Goal: Information Seeking & Learning: Learn about a topic

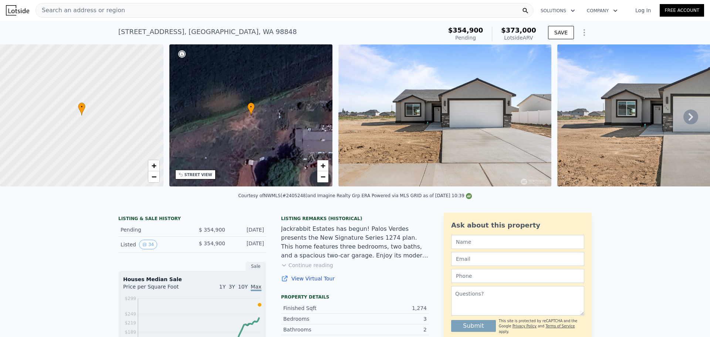
click at [21, 13] on img at bounding box center [17, 10] width 23 height 10
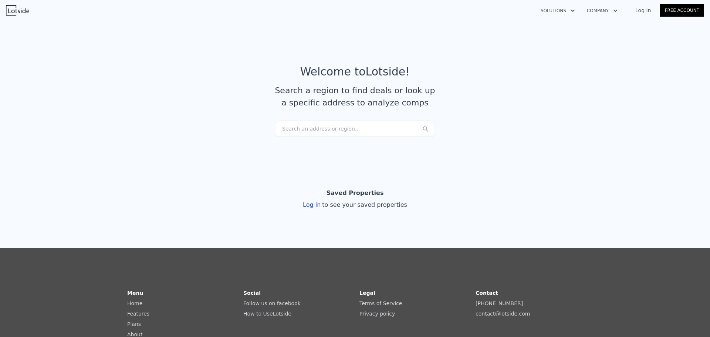
click at [331, 136] on div "Search an address or region..." at bounding box center [355, 128] width 158 height 16
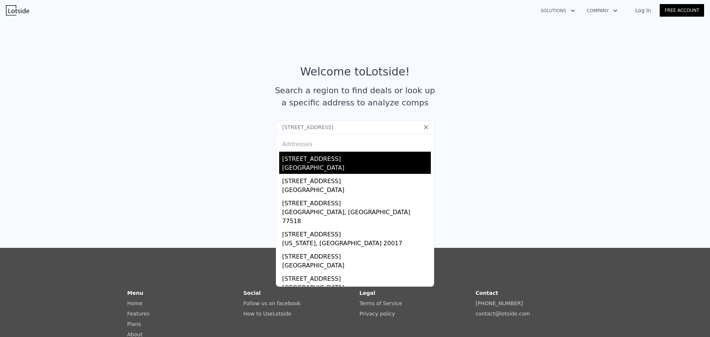
type input "[STREET_ADDRESS]"
click at [324, 166] on div "[GEOGRAPHIC_DATA]" at bounding box center [356, 168] width 149 height 10
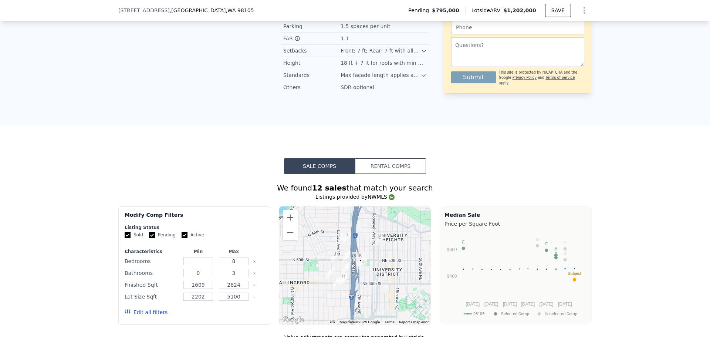
scroll to position [589, 0]
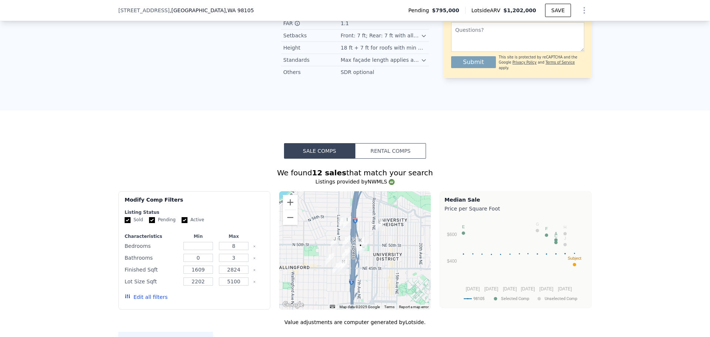
click at [382, 155] on button "Rental Comps" at bounding box center [390, 151] width 71 height 16
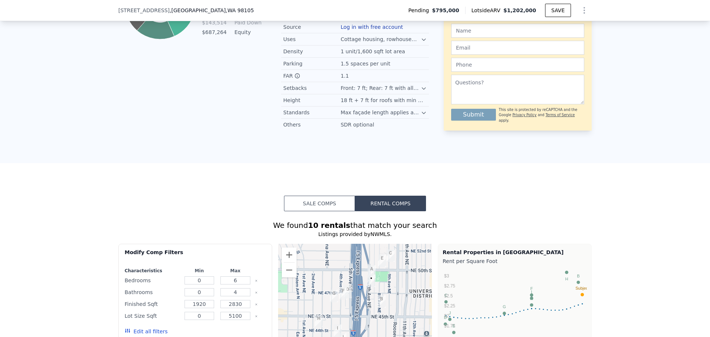
scroll to position [552, 0]
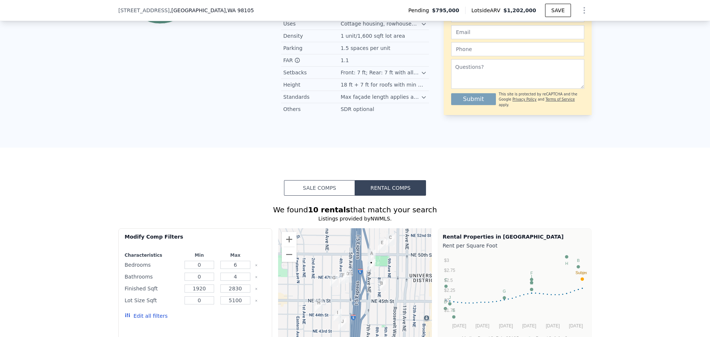
click at [334, 188] on button "Sale Comps" at bounding box center [319, 188] width 71 height 16
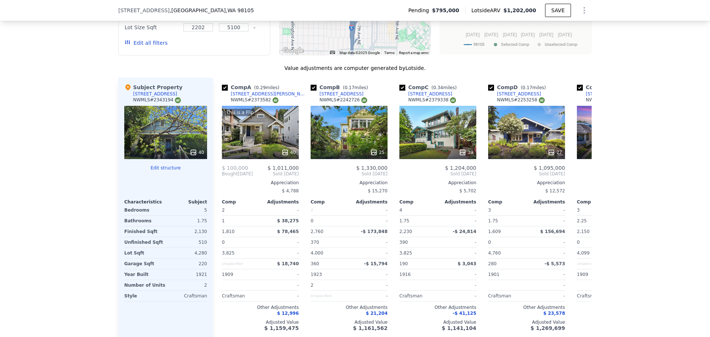
scroll to position [848, 0]
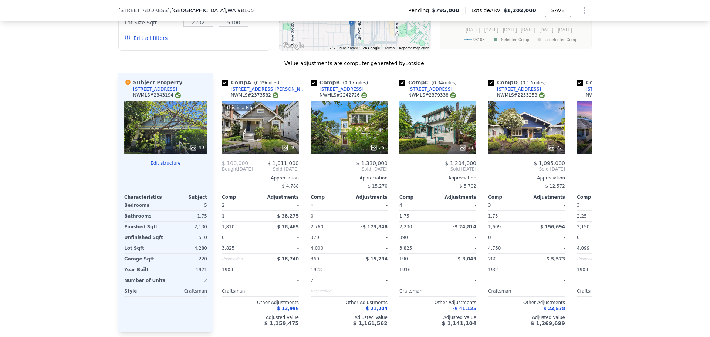
click at [286, 183] on span "$ 4,788" at bounding box center [290, 185] width 17 height 5
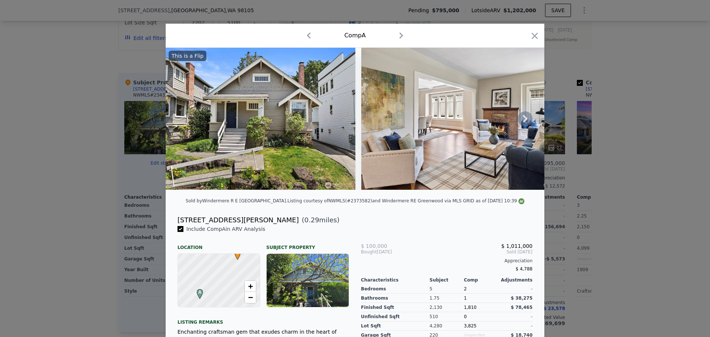
click at [525, 122] on icon at bounding box center [524, 118] width 15 height 15
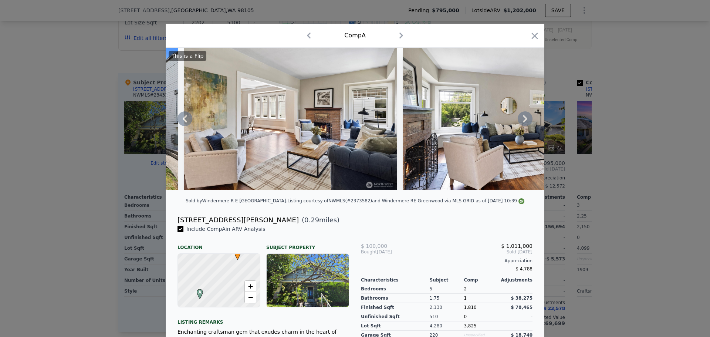
click at [525, 122] on icon at bounding box center [524, 118] width 15 height 15
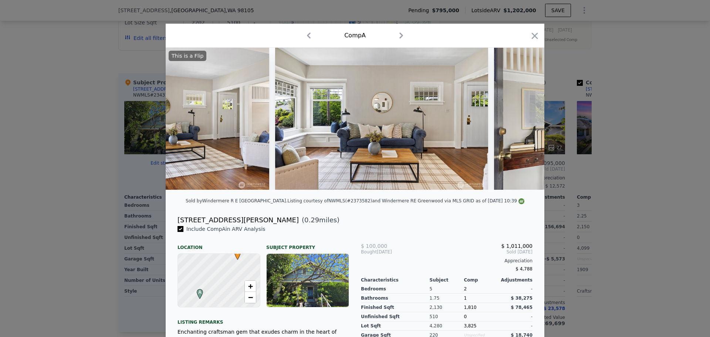
scroll to position [0, 532]
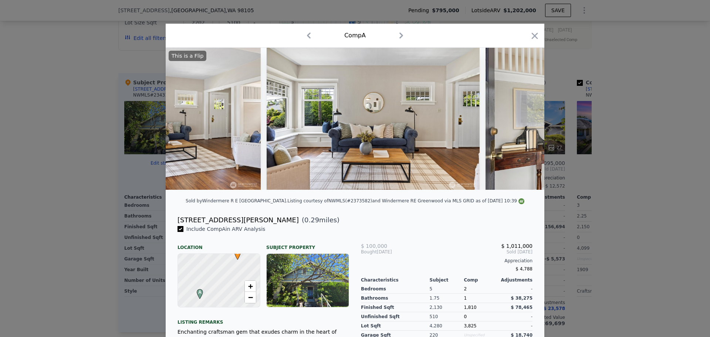
click at [525, 122] on img at bounding box center [591, 119] width 213 height 142
click at [524, 121] on icon at bounding box center [525, 118] width 4 height 7
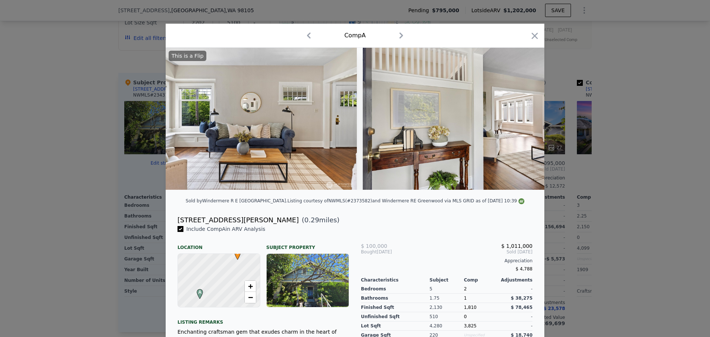
scroll to position [0, 710]
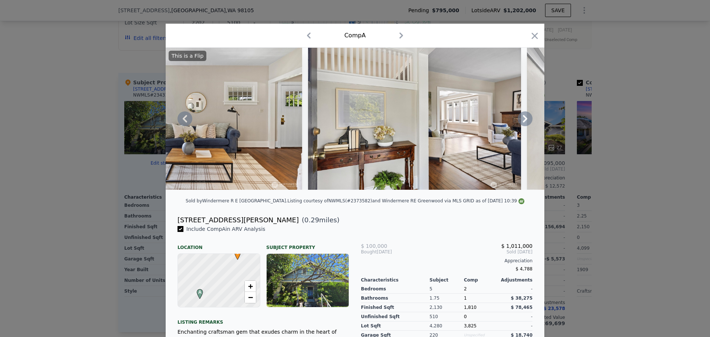
click at [523, 121] on icon at bounding box center [525, 118] width 4 height 7
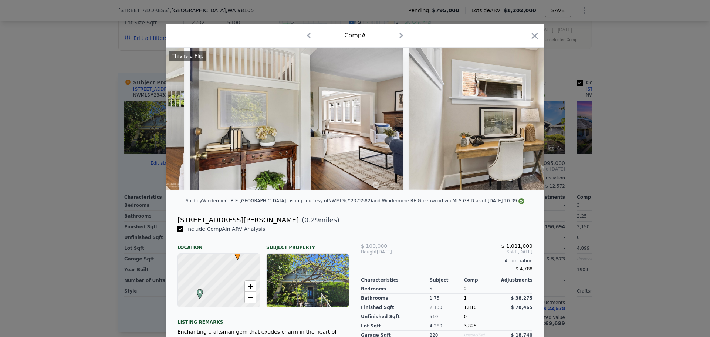
scroll to position [0, 887]
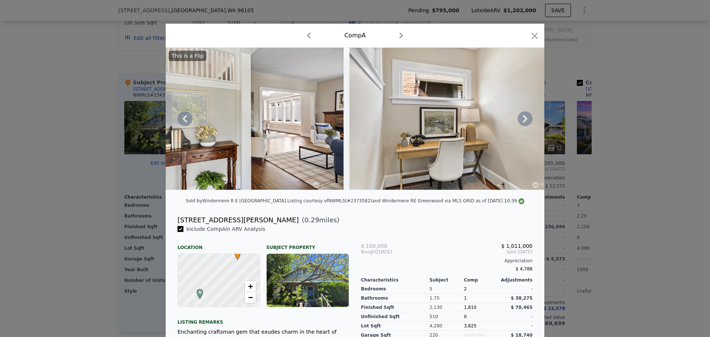
click at [522, 119] on icon at bounding box center [524, 118] width 15 height 15
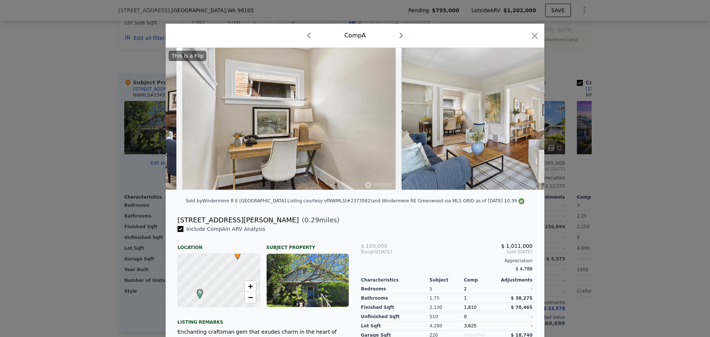
scroll to position [0, 1065]
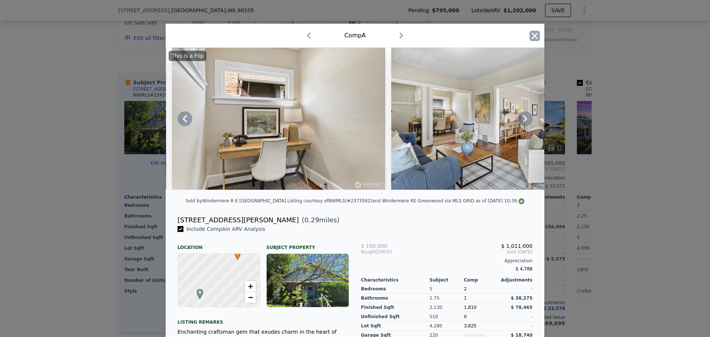
click at [529, 37] on icon "button" at bounding box center [534, 36] width 10 height 10
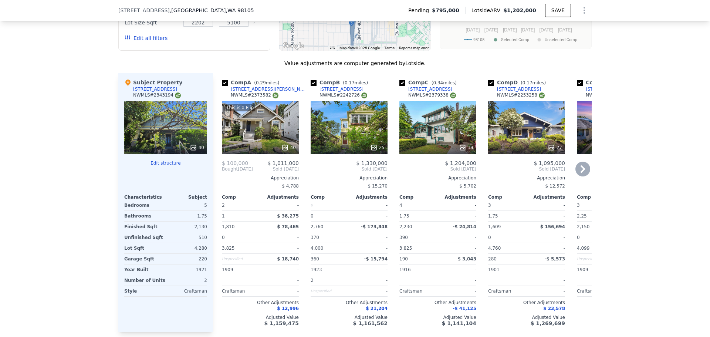
click at [337, 123] on div "25" at bounding box center [348, 127] width 77 height 53
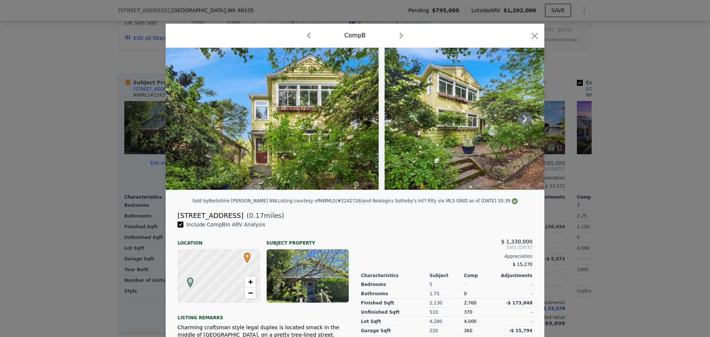
click at [523, 120] on icon at bounding box center [524, 118] width 15 height 15
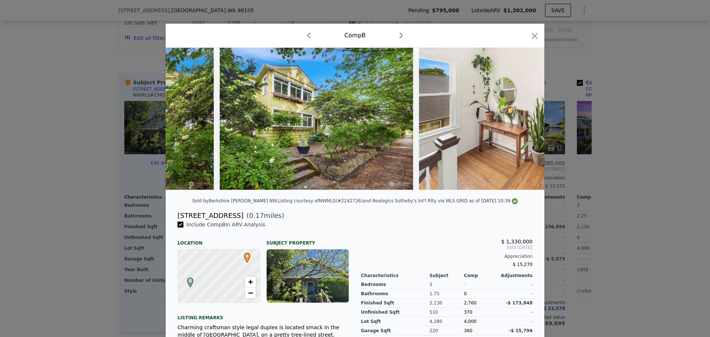
scroll to position [0, 177]
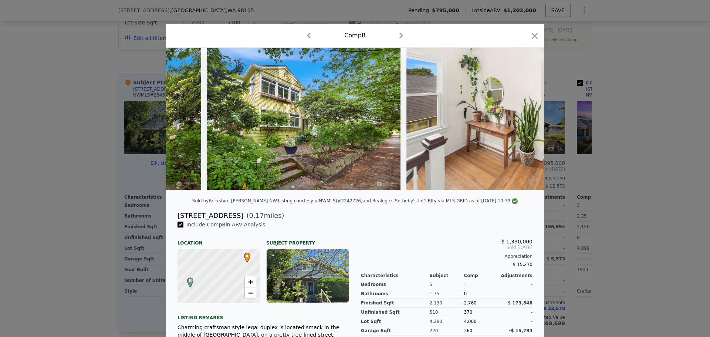
click at [523, 120] on img at bounding box center [512, 119] width 213 height 142
click at [530, 36] on icon "button" at bounding box center [534, 36] width 10 height 10
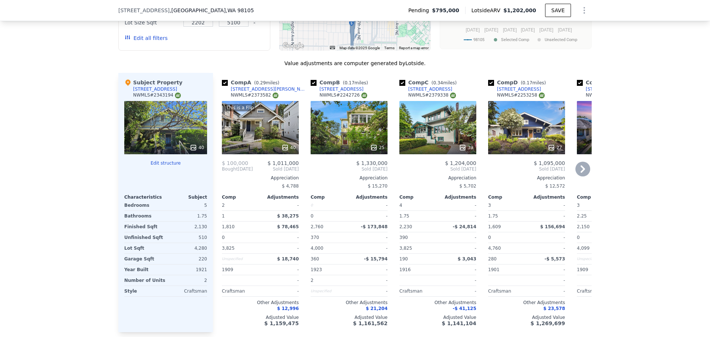
click at [226, 160] on span "$ 100,000" at bounding box center [235, 163] width 26 height 6
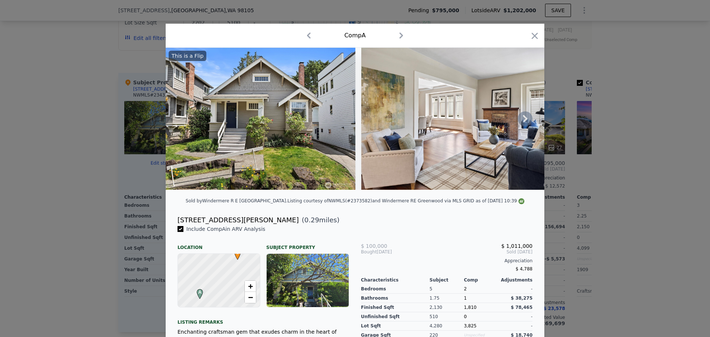
click at [313, 137] on img at bounding box center [261, 119] width 190 height 142
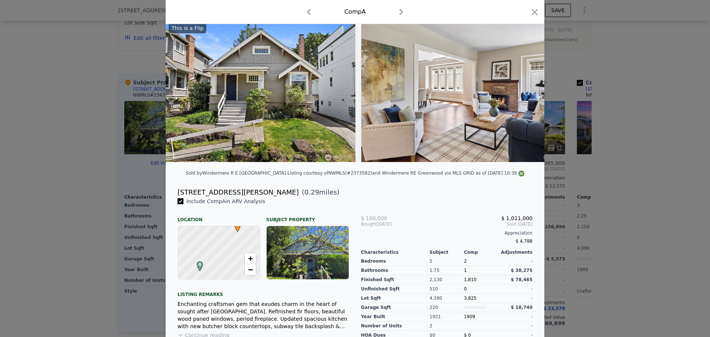
scroll to position [98, 0]
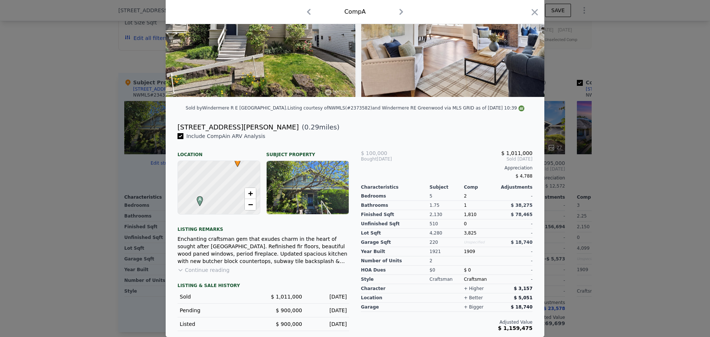
click at [207, 269] on button "Continue reading" at bounding box center [203, 269] width 52 height 7
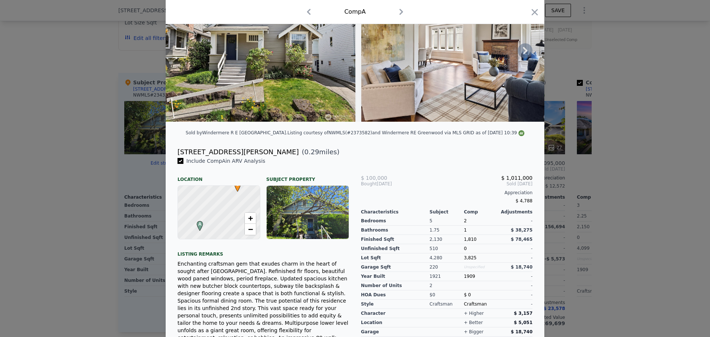
scroll to position [0, 0]
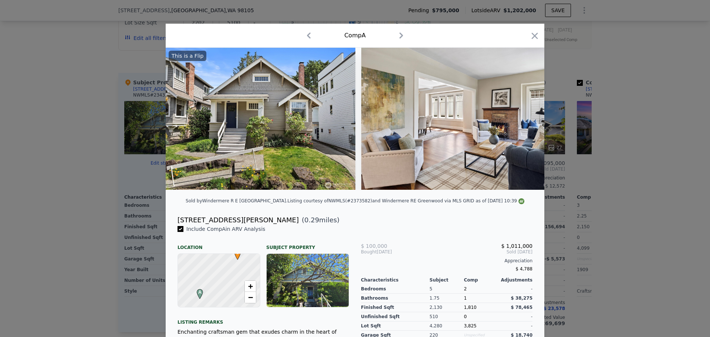
click at [536, 34] on icon "button" at bounding box center [534, 36] width 10 height 10
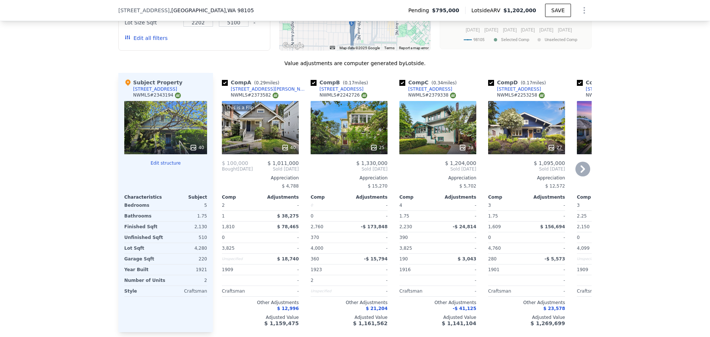
drag, startPoint x: 279, startPoint y: 90, endPoint x: 255, endPoint y: 90, distance: 24.8
click at [255, 91] on div "Comp A ( 0.29 miles) [STREET_ADDRESS][PERSON_NAME] # 2373582" at bounding box center [260, 90] width 77 height 22
click at [279, 85] on div "Comp A ( 0.29 miles) [STREET_ADDRESS][PERSON_NAME] # 2373582" at bounding box center [260, 90] width 77 height 22
drag, startPoint x: 279, startPoint y: 85, endPoint x: 266, endPoint y: 86, distance: 13.0
click at [266, 86] on div "Comp A ( 0.29 miles) [STREET_ADDRESS][PERSON_NAME] # 2373582" at bounding box center [260, 90] width 77 height 22
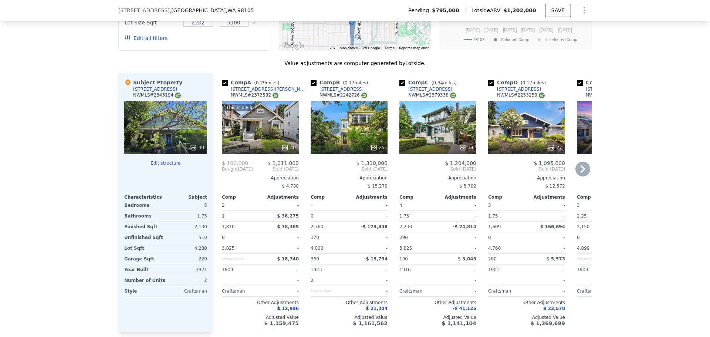
click at [373, 225] on span "-$ 173,848" at bounding box center [374, 226] width 27 height 5
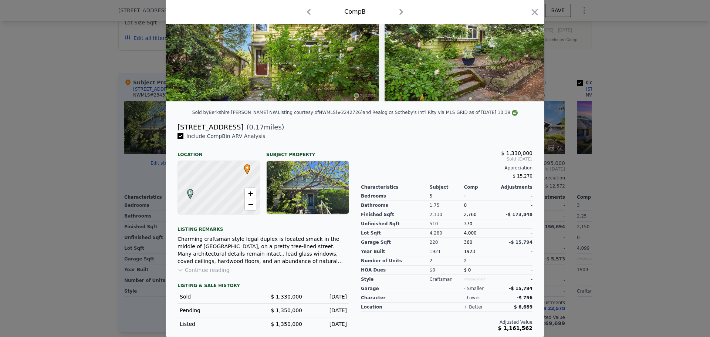
scroll to position [94, 0]
click at [612, 174] on div at bounding box center [355, 168] width 710 height 337
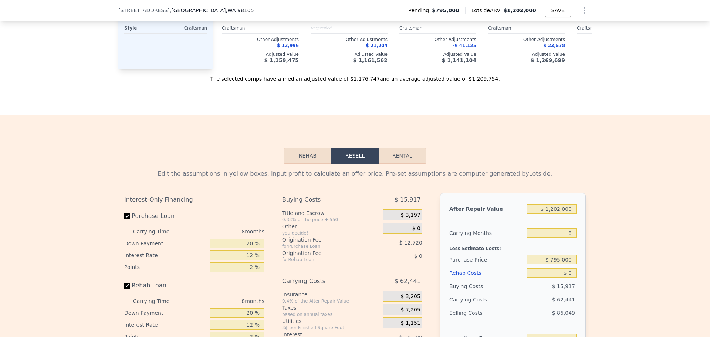
scroll to position [1106, 0]
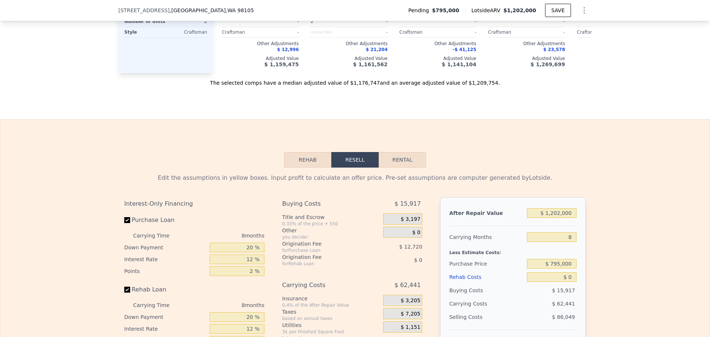
click at [320, 167] on button "Rehab" at bounding box center [307, 160] width 47 height 16
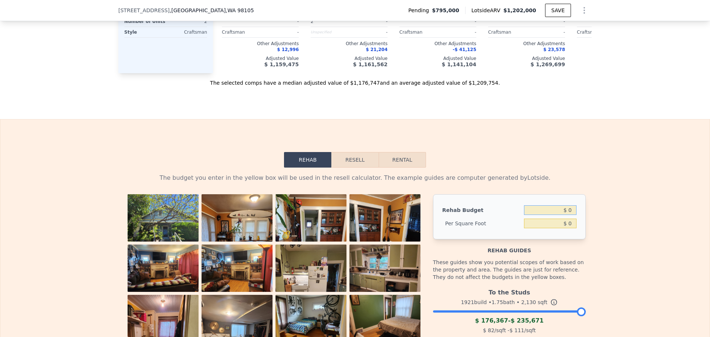
click at [535, 211] on input "$ 0" at bounding box center [550, 210] width 52 height 10
click at [546, 225] on input "$ 0" at bounding box center [550, 223] width 52 height 10
type input "$ 200"
click at [590, 228] on div "The budget you enter in the yellow box will be used in the resell calculator. T…" at bounding box center [354, 314] width 709 height 295
click at [552, 212] on input "$ 426,000" at bounding box center [550, 210] width 52 height 10
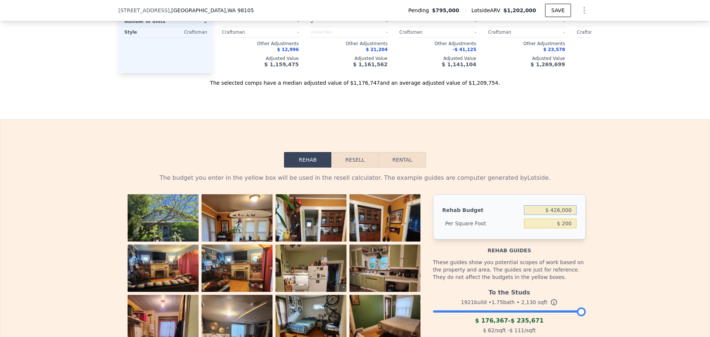
click at [552, 214] on input "$ 426,000" at bounding box center [550, 210] width 52 height 10
type input "$ 150,000"
click at [593, 214] on div "The budget you enter in the yellow box will be used in the resell calculator. T…" at bounding box center [354, 314] width 709 height 295
type input "$ 70.42"
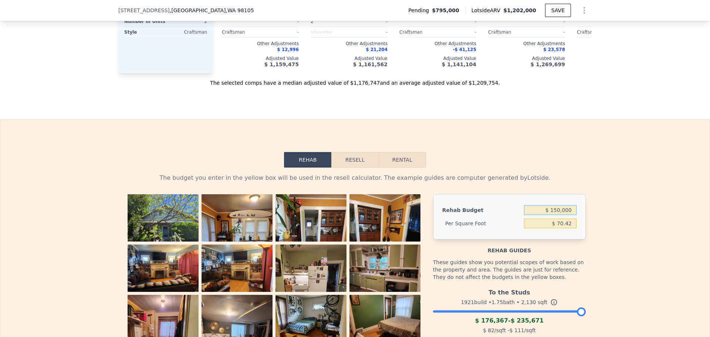
click at [561, 214] on input "$ 150,000" at bounding box center [550, 210] width 52 height 10
click at [565, 227] on input "$ 70.42" at bounding box center [550, 223] width 52 height 10
type input "$ 0"
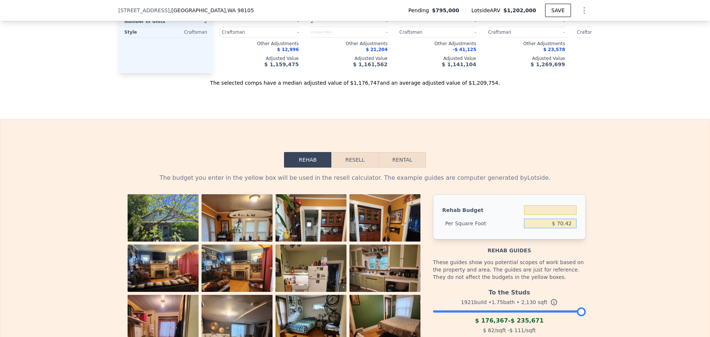
type input "$ 0"
click at [565, 227] on input "$ 0" at bounding box center [550, 223] width 52 height 10
click at [564, 227] on input "$ 0" at bounding box center [550, 223] width 52 height 10
click at [596, 219] on div "The budget you enter in the yellow box will be used in the resell calculator. T…" at bounding box center [354, 314] width 709 height 295
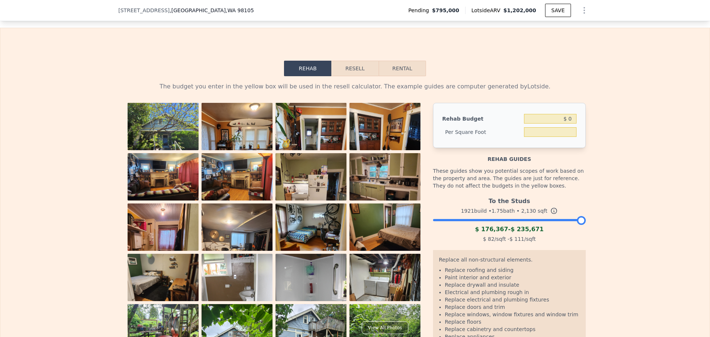
scroll to position [1217, 0]
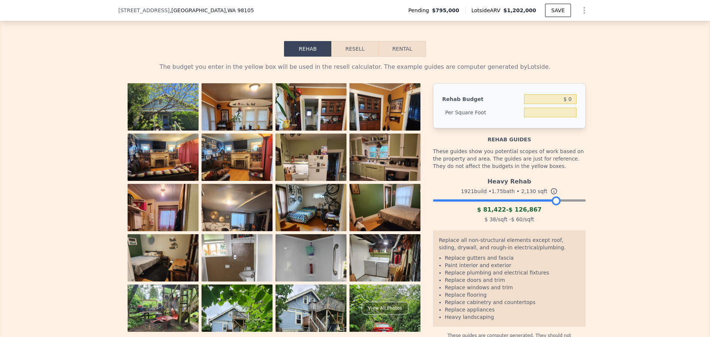
drag, startPoint x: 556, startPoint y: 207, endPoint x: 520, endPoint y: 210, distance: 35.6
click at [521, 210] on div "Heavy Rehab 1921 build • 1.75 bath • 2,130 sqft $ 81,422 - $ 126,867 $ 38 /sqft…" at bounding box center [509, 199] width 153 height 50
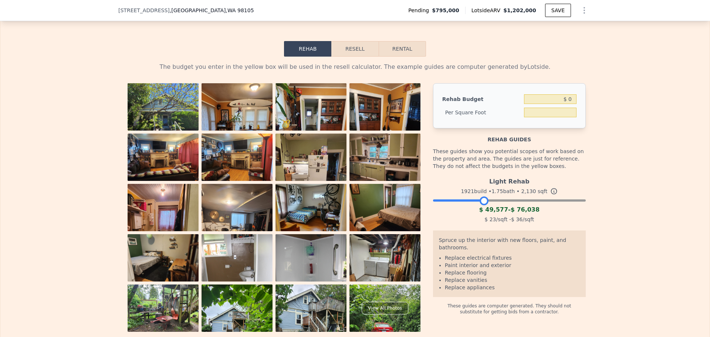
drag, startPoint x: 522, startPoint y: 206, endPoint x: 483, endPoint y: 208, distance: 39.3
click at [483, 205] on div at bounding box center [483, 200] width 9 height 9
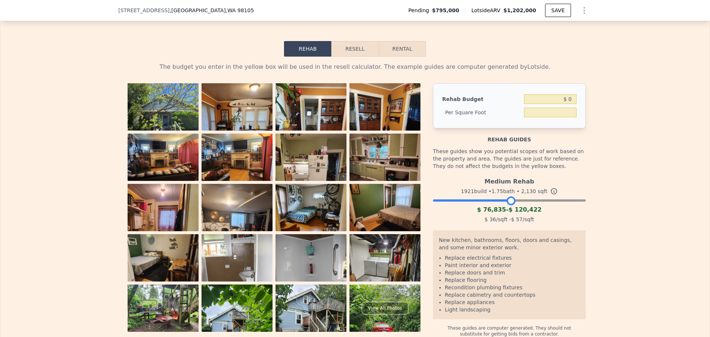
drag, startPoint x: 482, startPoint y: 205, endPoint x: 509, endPoint y: 200, distance: 28.2
click at [509, 200] on div at bounding box center [510, 200] width 9 height 9
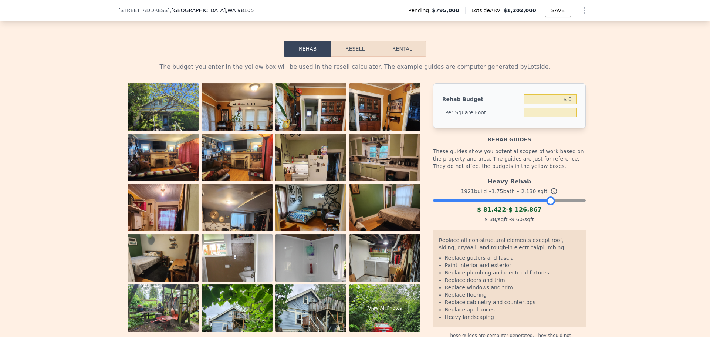
drag, startPoint x: 507, startPoint y: 203, endPoint x: 547, endPoint y: 200, distance: 40.1
click at [547, 200] on div at bounding box center [509, 198] width 153 height 4
drag, startPoint x: 547, startPoint y: 204, endPoint x: 592, endPoint y: 202, distance: 44.8
click at [592, 202] on div "The budget you enter in the yellow box will be used in the resell calculator. T…" at bounding box center [354, 201] width 709 height 288
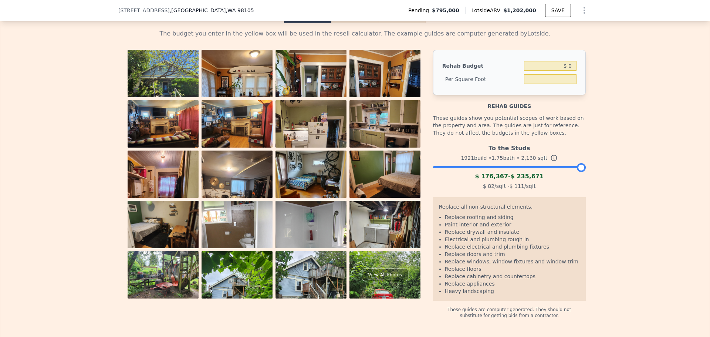
scroll to position [1254, 0]
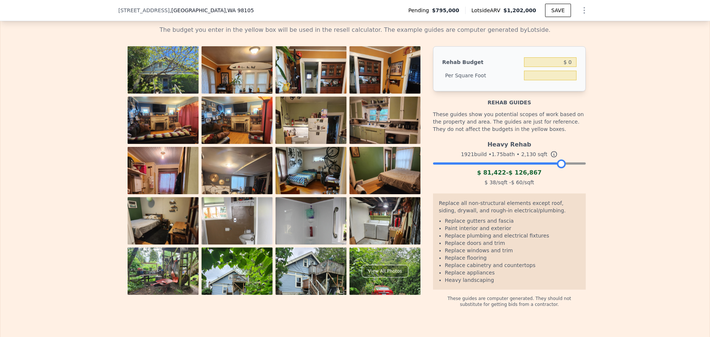
drag, startPoint x: 577, startPoint y: 167, endPoint x: 557, endPoint y: 168, distance: 19.3
click at [557, 168] on div at bounding box center [561, 163] width 9 height 9
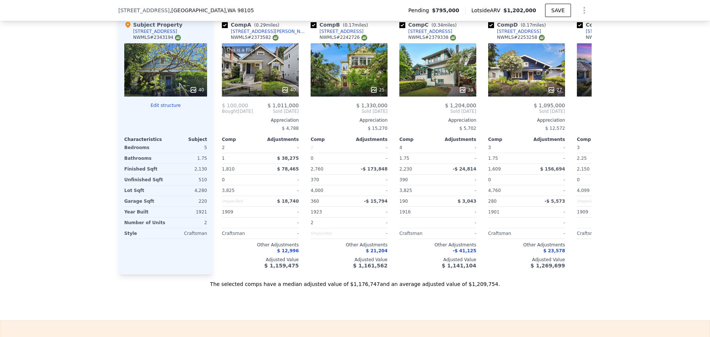
scroll to position [885, 0]
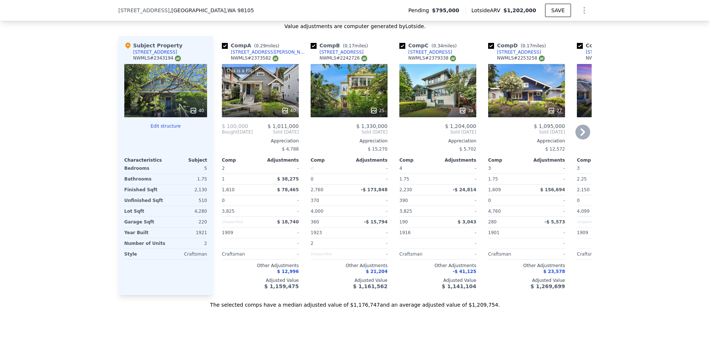
click at [580, 129] on icon at bounding box center [582, 131] width 4 height 7
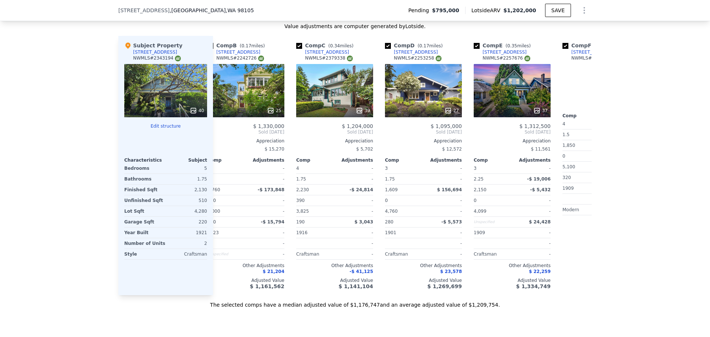
scroll to position [0, 177]
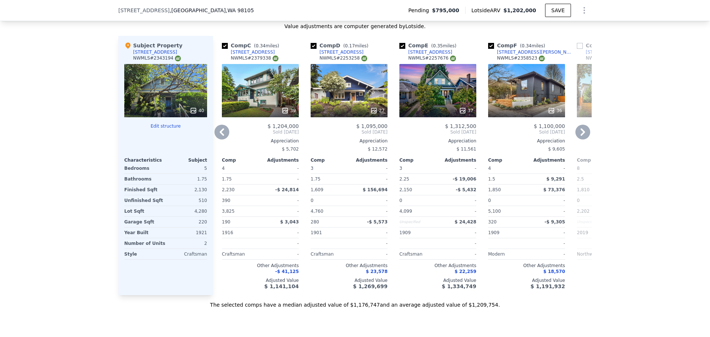
click at [581, 130] on icon at bounding box center [582, 131] width 4 height 7
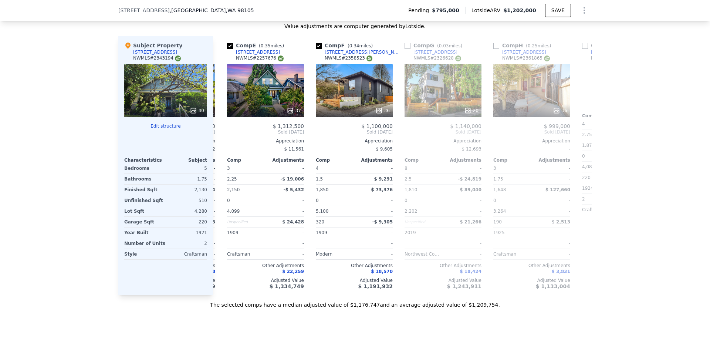
scroll to position [0, 355]
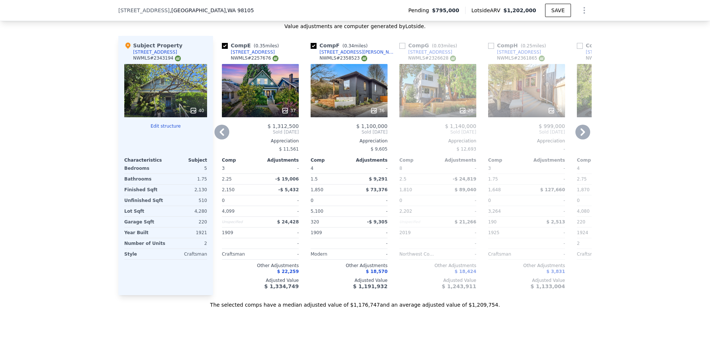
type input "$ 0"
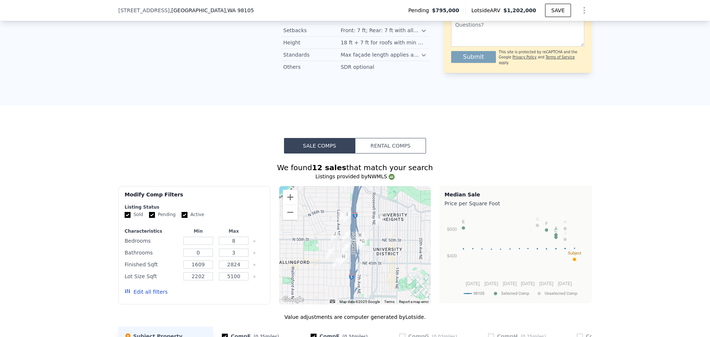
scroll to position [626, 0]
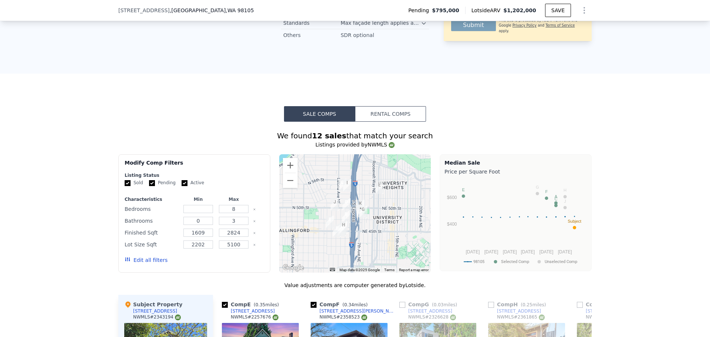
click at [181, 180] on input "Active" at bounding box center [184, 183] width 6 height 6
checkbox input "false"
click at [158, 181] on label "Pending" at bounding box center [162, 183] width 27 height 6
click at [155, 181] on input "Pending" at bounding box center [152, 183] width 6 height 6
checkbox input "false"
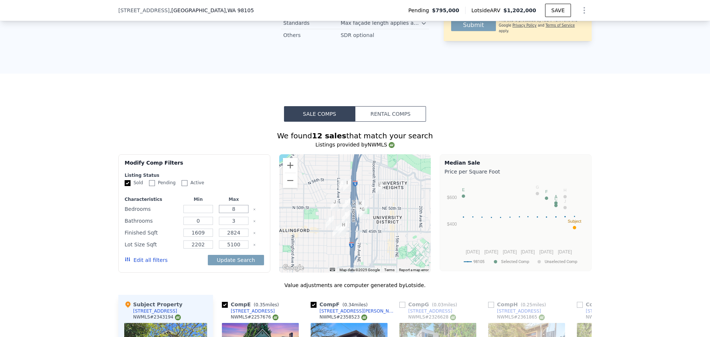
click at [227, 211] on input "8" at bounding box center [233, 209] width 29 height 8
type input "6"
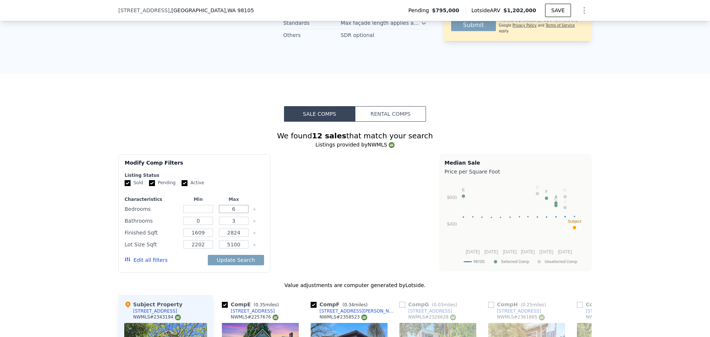
checkbox input "true"
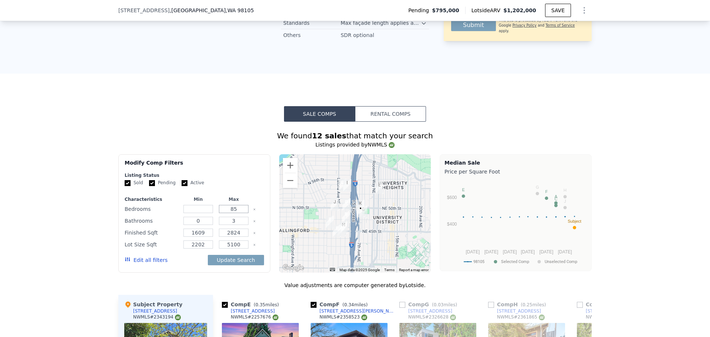
type input "8"
type input "5"
click at [228, 220] on input "3" at bounding box center [233, 221] width 29 height 8
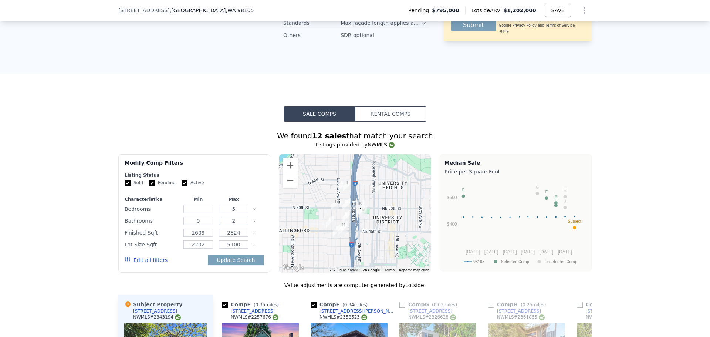
type input "2"
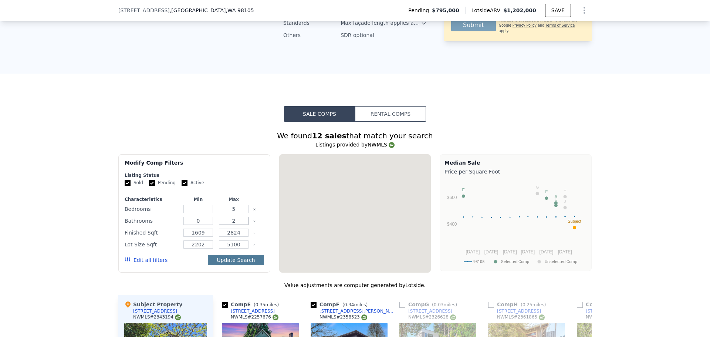
type input "8"
type input "3"
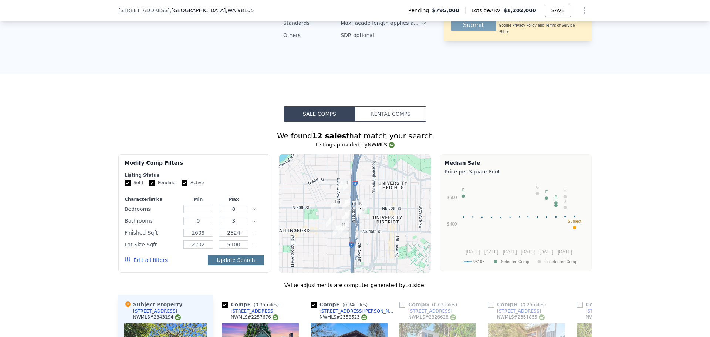
click at [238, 259] on button "Update Search" at bounding box center [236, 260] width 56 height 10
checkbox input "false"
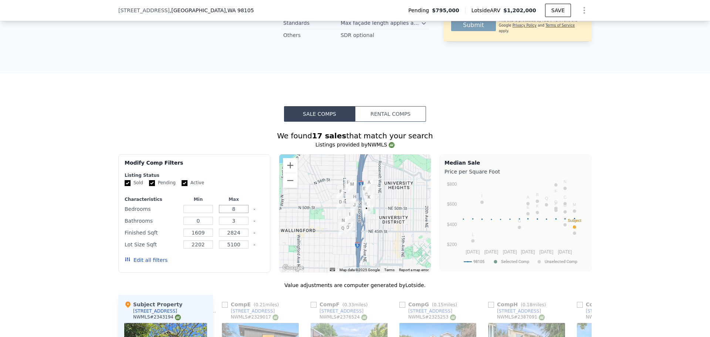
click at [237, 209] on input "8" at bounding box center [233, 209] width 29 height 8
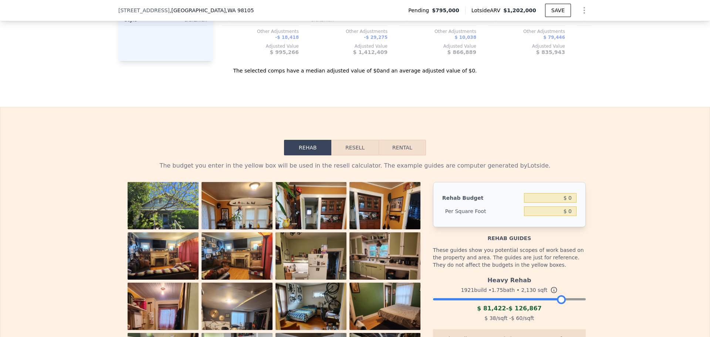
scroll to position [1143, 0]
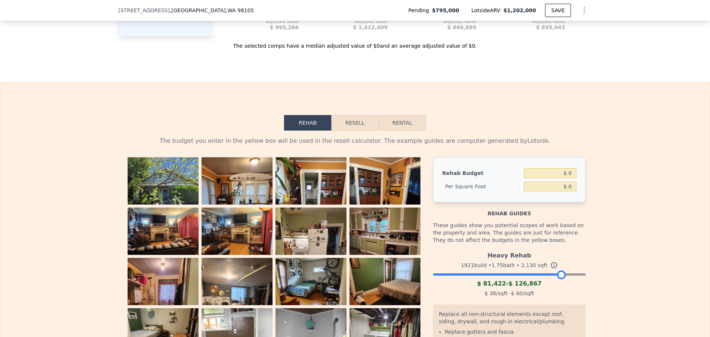
click at [346, 130] on button "Resell" at bounding box center [354, 123] width 47 height 16
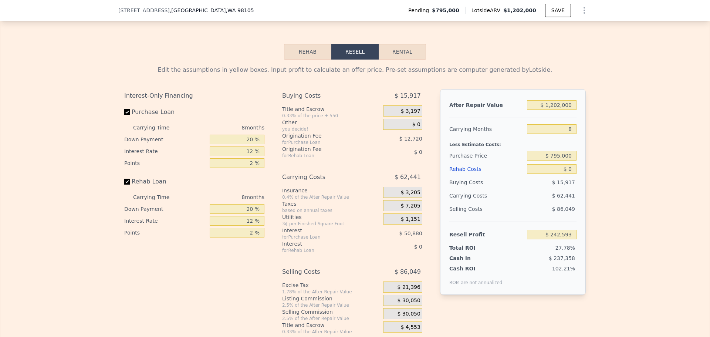
scroll to position [1217, 0]
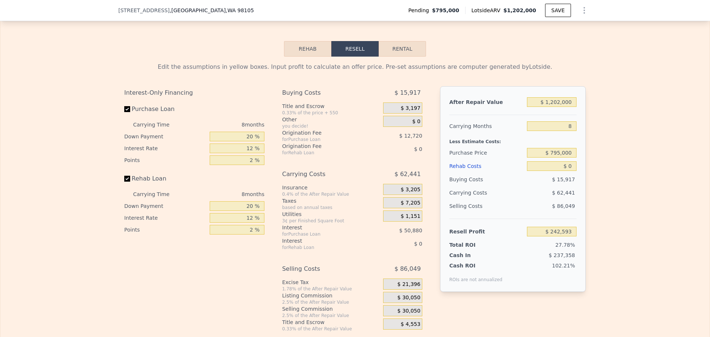
click at [398, 54] on button "Rental" at bounding box center [401, 49] width 47 height 16
select select "30"
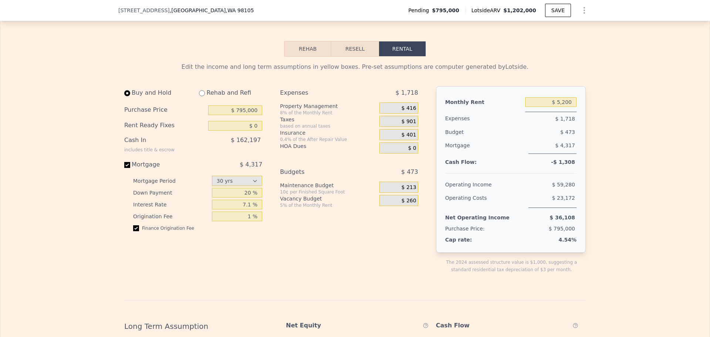
click at [284, 57] on button "Rehab" at bounding box center [307, 49] width 47 height 16
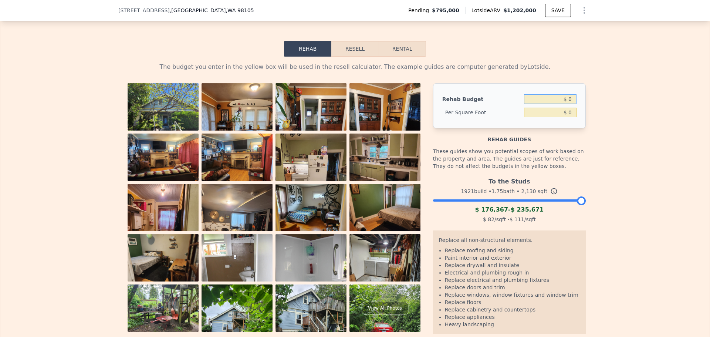
click at [549, 103] on input "$ 0" at bounding box center [550, 99] width 52 height 10
type input "$ 150,000"
click at [585, 76] on div "The budget you enter in the yellow box will be used in the resell calculator. T…" at bounding box center [354, 204] width 473 height 295
type input "$ 70.42"
click at [351, 51] on button "Resell" at bounding box center [354, 49] width 47 height 16
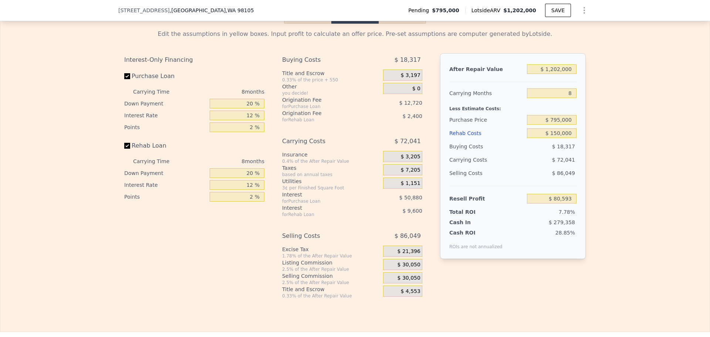
scroll to position [1254, 0]
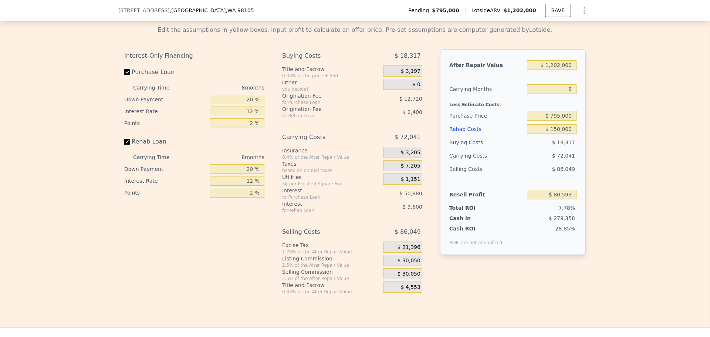
click at [125, 74] on input "Purchase Loan" at bounding box center [127, 72] width 6 height 6
checkbox input "false"
type input "$ 144,193"
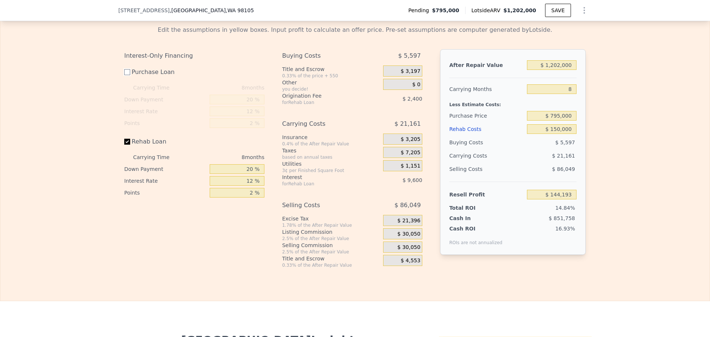
click at [125, 74] on input "Purchase Loan" at bounding box center [127, 72] width 6 height 6
checkbox input "true"
type input "$ 80,593"
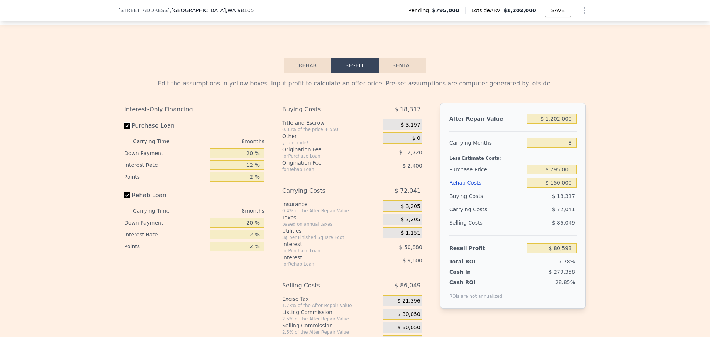
scroll to position [1180, 0]
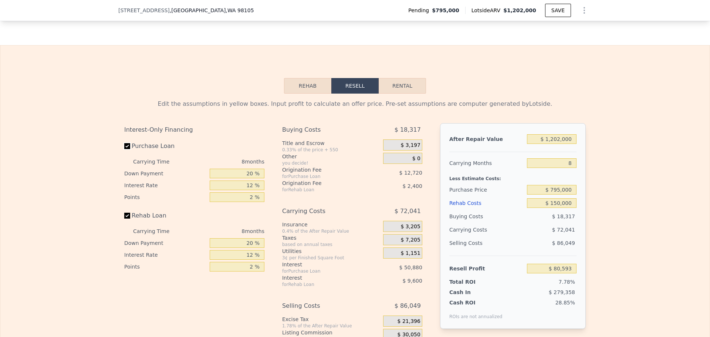
click at [312, 88] on button "Rehab" at bounding box center [307, 86] width 47 height 16
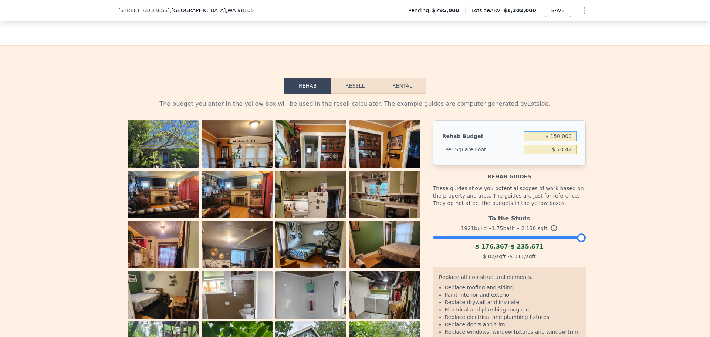
click at [537, 139] on input "$ 150,000" at bounding box center [550, 136] width 52 height 10
type input "$ 0"
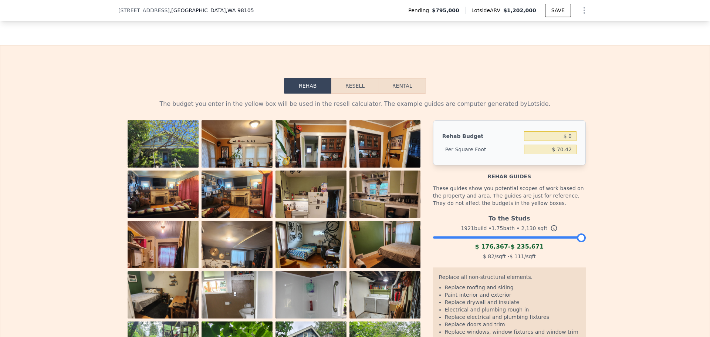
click at [643, 102] on div "The budget you enter in the yellow box will be used in the resell calculator. T…" at bounding box center [354, 241] width 709 height 295
type input "$ 0"
click at [365, 88] on button "Resell" at bounding box center [354, 86] width 47 height 16
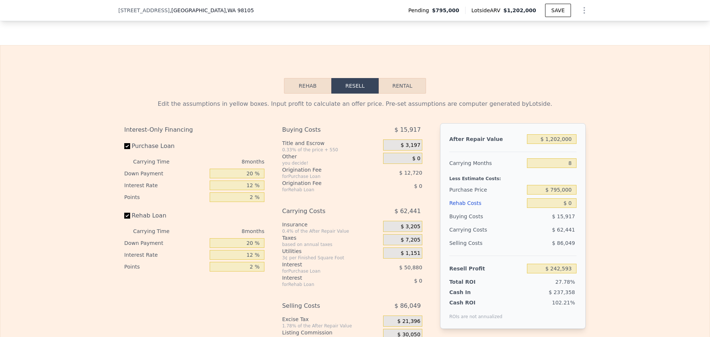
click at [318, 89] on button "Rehab" at bounding box center [307, 86] width 47 height 16
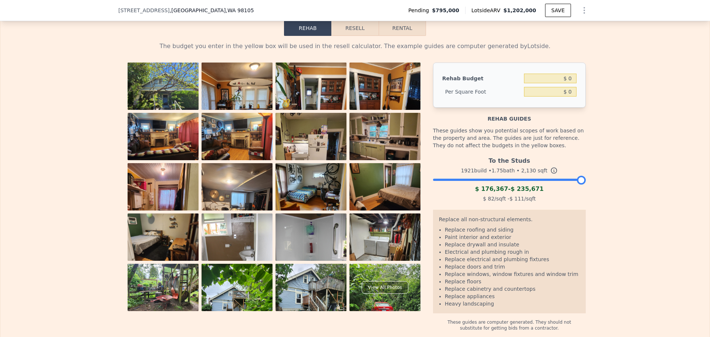
scroll to position [1217, 0]
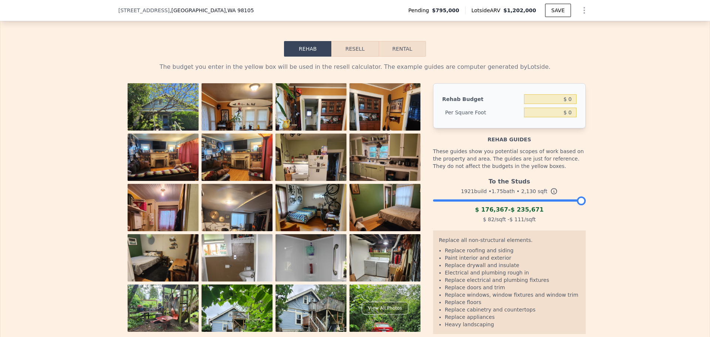
click at [353, 56] on button "Resell" at bounding box center [354, 49] width 47 height 16
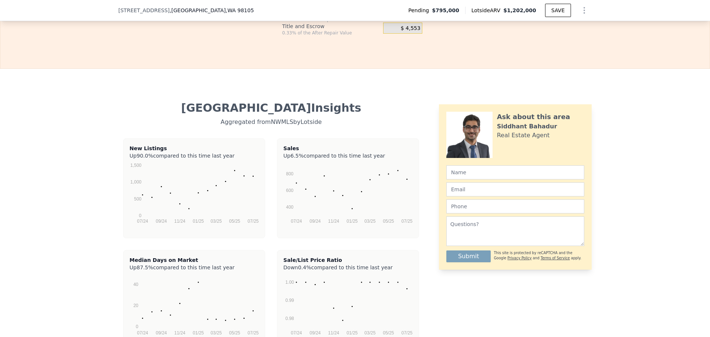
scroll to position [1254, 0]
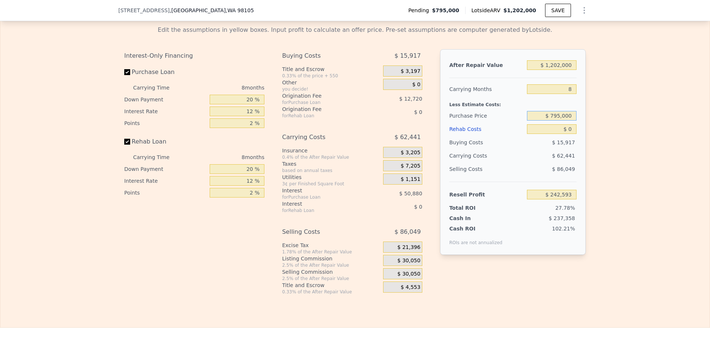
click at [554, 120] on input "$ 795,000" at bounding box center [552, 116] width 50 height 10
click at [557, 120] on input "$ 795,000" at bounding box center [552, 116] width 50 height 10
type input "$ 700,000"
click at [608, 100] on div "Edit the assumptions in yellow boxes. Input profit to calculate an offer price.…" at bounding box center [354, 157] width 709 height 275
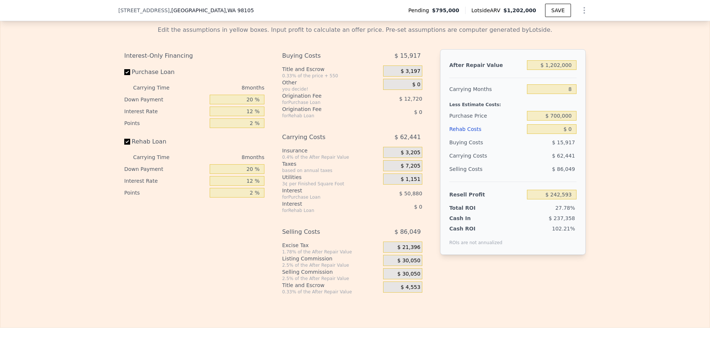
type input "$ 345,509"
checkbox input "true"
type input "$ 242,593"
